Goal: Information Seeking & Learning: Understand process/instructions

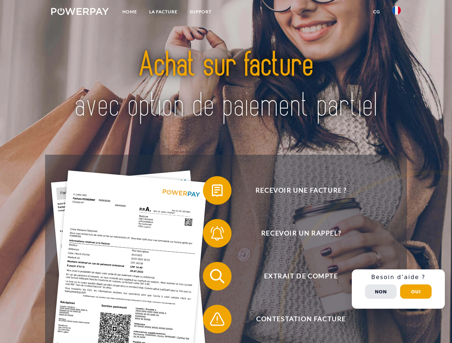
click at [80, 13] on img at bounding box center [80, 11] width 58 height 7
click at [396, 13] on img at bounding box center [396, 10] width 9 height 9
click at [376, 12] on link "CG" at bounding box center [376, 11] width 19 height 13
click at [212, 192] on span at bounding box center [207, 191] width 36 height 36
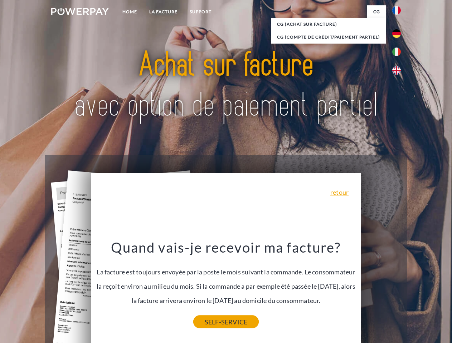
click at [212, 321] on link "SELF-SERVICE" at bounding box center [225, 322] width 65 height 13
click at [398, 289] on div "Recevoir une facture ? Recevoir un rappel? Extrait de compte retour" at bounding box center [225, 298] width 361 height 286
click at [381, 291] on span "Extrait de compte" at bounding box center [300, 276] width 175 height 29
click at [416, 292] on header "Home LA FACTURE Support" at bounding box center [226, 247] width 452 height 494
